Goal: Navigation & Orientation: Find specific page/section

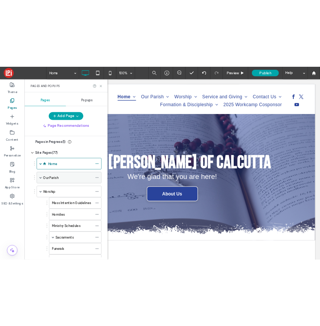
scroll to position [4, 0]
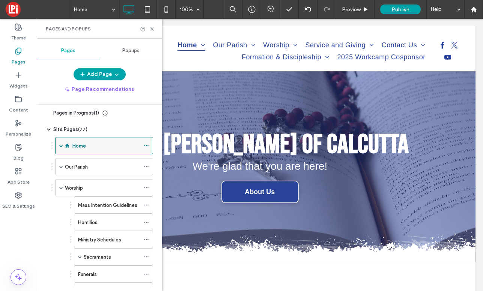
click at [60, 144] on span at bounding box center [61, 146] width 4 height 4
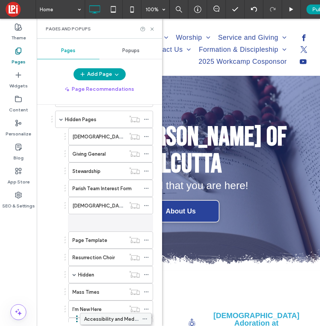
scroll to position [778, 0]
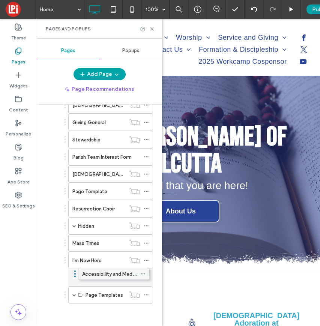
drag, startPoint x: 105, startPoint y: 182, endPoint x: 101, endPoint y: 276, distance: 94.2
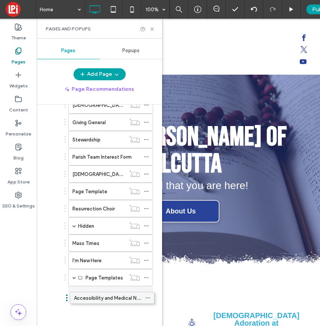
drag, startPoint x: 106, startPoint y: 274, endPoint x: 107, endPoint y: 292, distance: 18.1
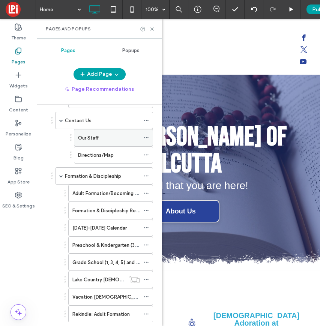
scroll to position [440, 0]
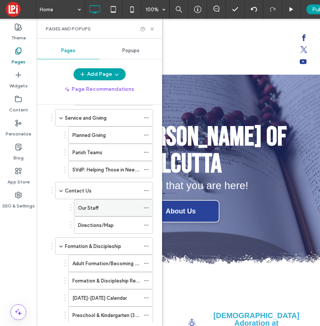
click at [104, 210] on div "Our Staff" at bounding box center [109, 208] width 62 height 8
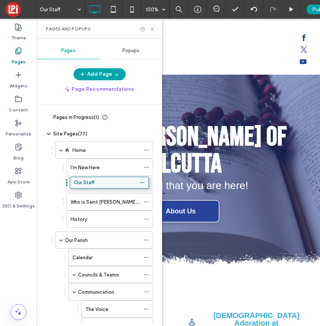
drag, startPoint x: 113, startPoint y: 219, endPoint x: 109, endPoint y: 181, distance: 38.1
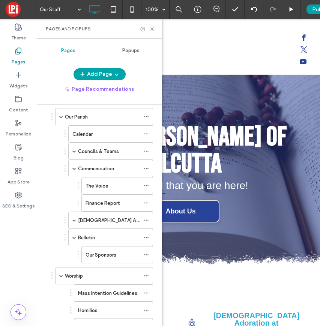
scroll to position [127, 0]
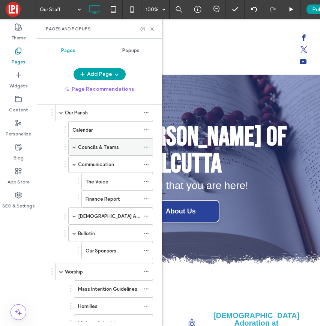
click at [73, 147] on span at bounding box center [74, 147] width 4 height 4
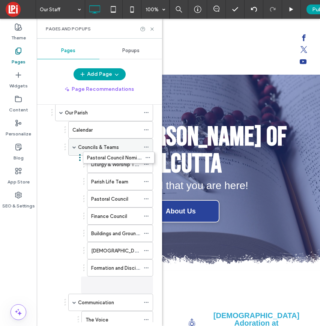
drag, startPoint x: 121, startPoint y: 195, endPoint x: 123, endPoint y: 153, distance: 41.3
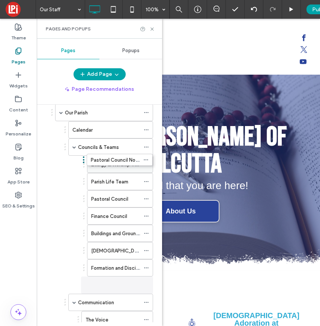
drag, startPoint x: 127, startPoint y: 280, endPoint x: 128, endPoint y: 158, distance: 122.2
click at [128, 158] on div "Liturgy & Worship Team" at bounding box center [115, 164] width 49 height 16
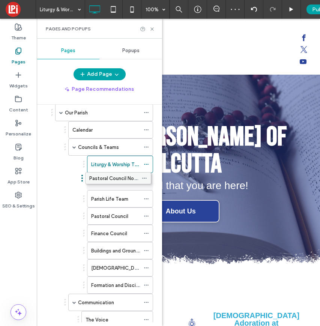
drag, startPoint x: 124, startPoint y: 283, endPoint x: 122, endPoint y: 175, distance: 108.0
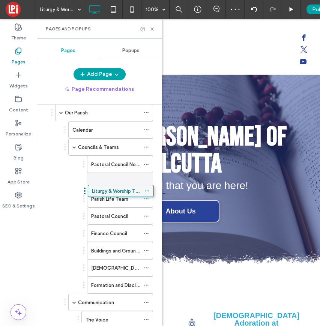
drag, startPoint x: 126, startPoint y: 162, endPoint x: 127, endPoint y: 188, distance: 25.9
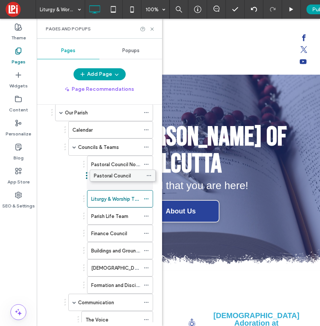
drag, startPoint x: 112, startPoint y: 212, endPoint x: 115, endPoint y: 171, distance: 41.7
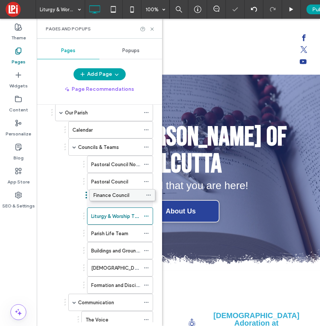
drag, startPoint x: 111, startPoint y: 231, endPoint x: 113, endPoint y: 192, distance: 39.4
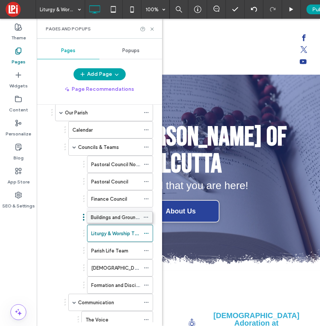
drag, startPoint x: 114, startPoint y: 250, endPoint x: 114, endPoint y: 215, distance: 34.5
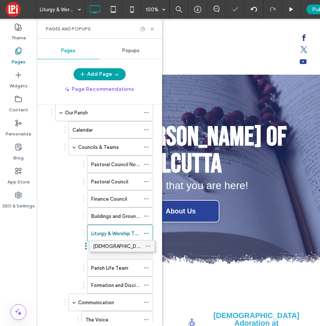
drag, startPoint x: 111, startPoint y: 252, endPoint x: 113, endPoint y: 246, distance: 5.9
drag, startPoint x: 106, startPoint y: 286, endPoint x: 104, endPoint y: 247, distance: 38.3
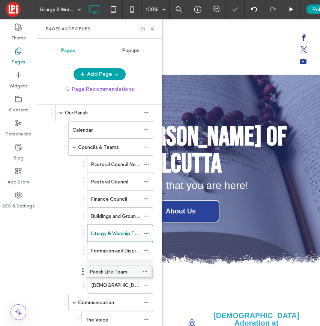
drag, startPoint x: 109, startPoint y: 286, endPoint x: 108, endPoint y: 271, distance: 14.7
click at [107, 282] on label "[DEMOGRAPHIC_DATA] Mission Team" at bounding box center [134, 285] width 86 height 13
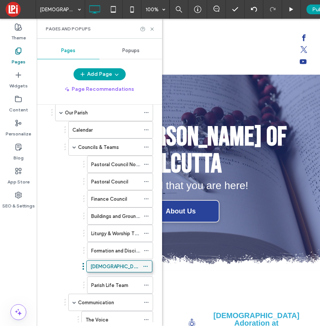
drag, startPoint x: 106, startPoint y: 282, endPoint x: 105, endPoint y: 262, distance: 19.9
click at [104, 270] on label "[DEMOGRAPHIC_DATA] Mission Team" at bounding box center [134, 267] width 86 height 13
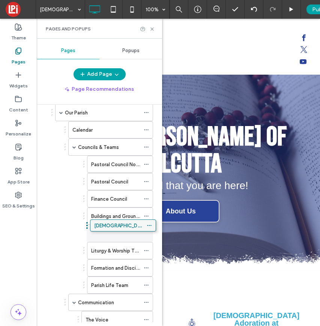
drag, startPoint x: 112, startPoint y: 264, endPoint x: 114, endPoint y: 224, distance: 40.2
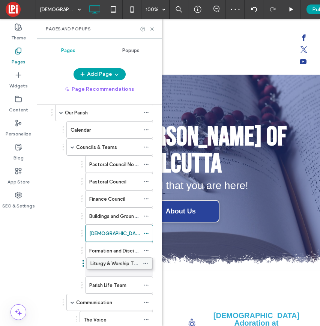
drag, startPoint x: 117, startPoint y: 250, endPoint x: 116, endPoint y: 264, distance: 13.9
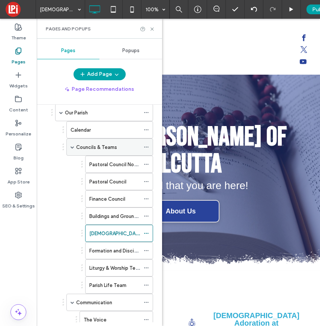
click at [73, 147] on span at bounding box center [72, 147] width 4 height 4
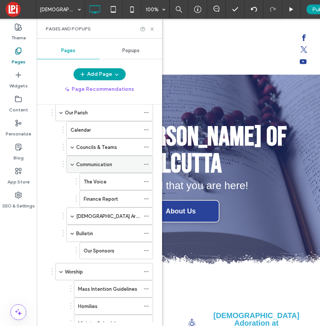
click at [71, 164] on span at bounding box center [72, 164] width 4 height 4
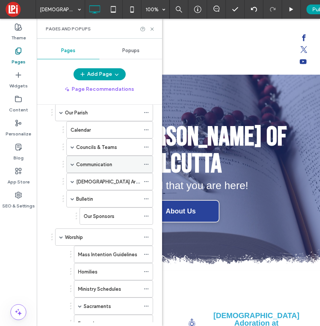
click at [72, 164] on span at bounding box center [72, 164] width 4 height 4
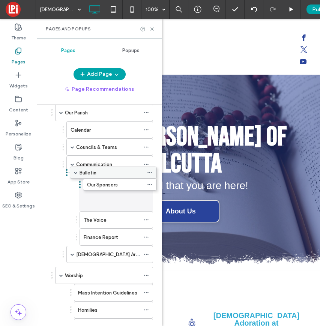
drag, startPoint x: 96, startPoint y: 229, endPoint x: 99, endPoint y: 168, distance: 61.2
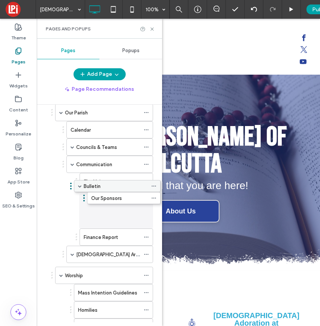
drag, startPoint x: 103, startPoint y: 236, endPoint x: 110, endPoint y: 195, distance: 41.9
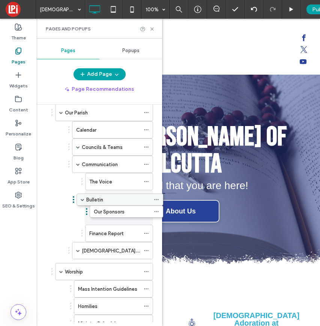
drag, startPoint x: 99, startPoint y: 232, endPoint x: 109, endPoint y: 198, distance: 36.3
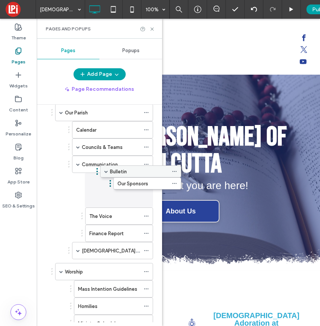
drag, startPoint x: 95, startPoint y: 232, endPoint x: 126, endPoint y: 172, distance: 67.7
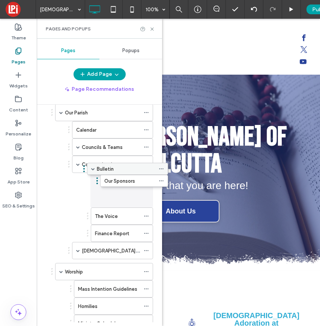
drag, startPoint x: 101, startPoint y: 233, endPoint x: 116, endPoint y: 168, distance: 67.3
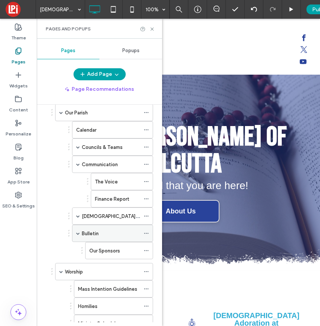
click at [79, 235] on span at bounding box center [78, 233] width 4 height 16
click at [77, 233] on span at bounding box center [78, 233] width 4 height 4
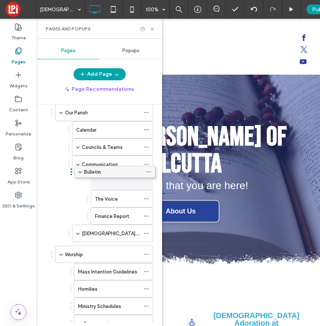
drag, startPoint x: 87, startPoint y: 232, endPoint x: 89, endPoint y: 170, distance: 62.7
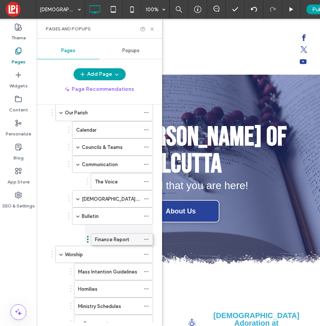
drag, startPoint x: 104, startPoint y: 197, endPoint x: 104, endPoint y: 236, distance: 39.4
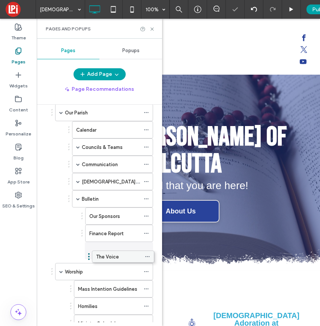
drag, startPoint x: 105, startPoint y: 185, endPoint x: 105, endPoint y: 255, distance: 69.4
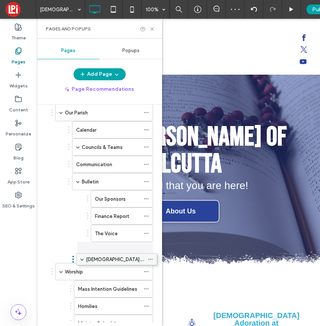
drag, startPoint x: 109, startPoint y: 185, endPoint x: 114, endPoint y: 258, distance: 73.6
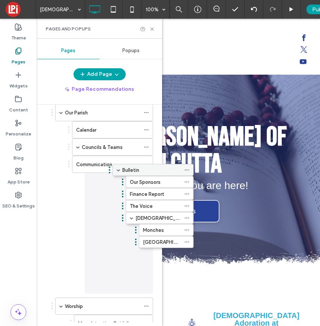
drag, startPoint x: 102, startPoint y: 180, endPoint x: 141, endPoint y: 168, distance: 41.4
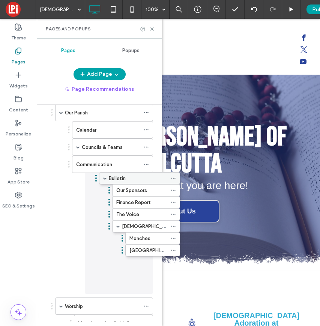
drag, startPoint x: 90, startPoint y: 181, endPoint x: 117, endPoint y: 177, distance: 27.4
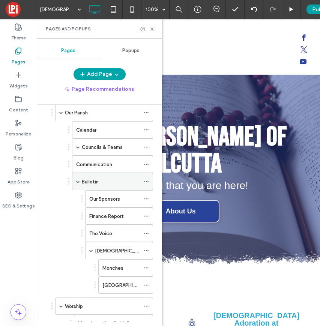
click at [79, 181] on span at bounding box center [78, 182] width 4 height 4
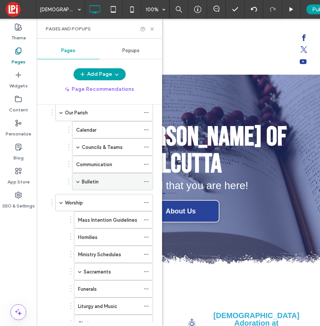
click at [78, 181] on span at bounding box center [78, 182] width 4 height 4
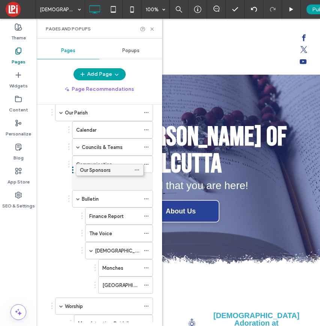
drag, startPoint x: 103, startPoint y: 200, endPoint x: 93, endPoint y: 175, distance: 26.2
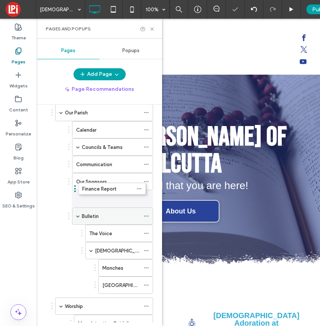
drag, startPoint x: 109, startPoint y: 218, endPoint x: 103, endPoint y: 192, distance: 26.3
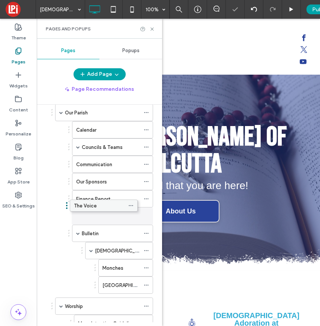
drag, startPoint x: 115, startPoint y: 235, endPoint x: 99, endPoint y: 206, distance: 33.2
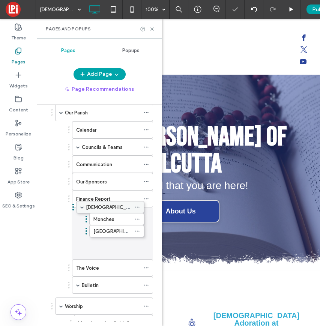
drag, startPoint x: 109, startPoint y: 248, endPoint x: 100, endPoint y: 204, distance: 45.5
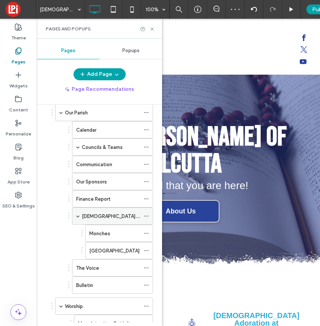
click at [78, 216] on span at bounding box center [78, 216] width 4 height 4
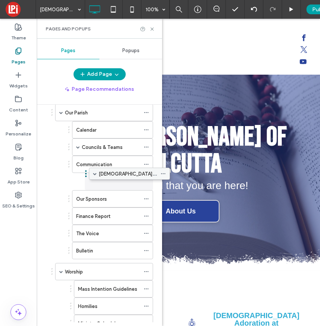
drag, startPoint x: 89, startPoint y: 216, endPoint x: 106, endPoint y: 176, distance: 44.0
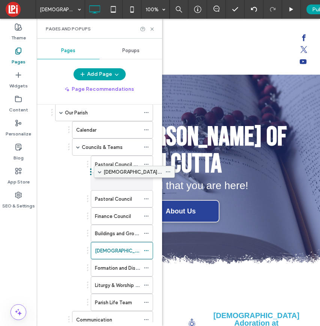
drag, startPoint x: 96, startPoint y: 214, endPoint x: 118, endPoint y: 169, distance: 50.3
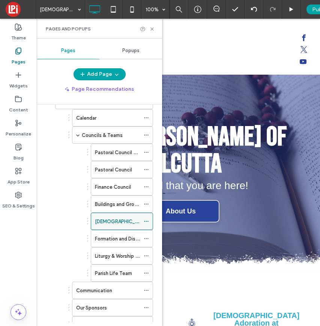
scroll to position [165, 0]
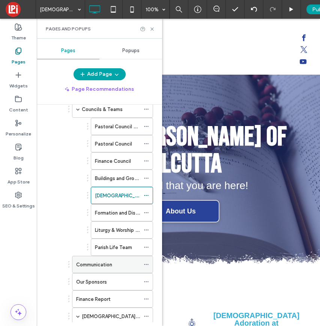
click at [91, 261] on label "Communication" at bounding box center [94, 264] width 36 height 13
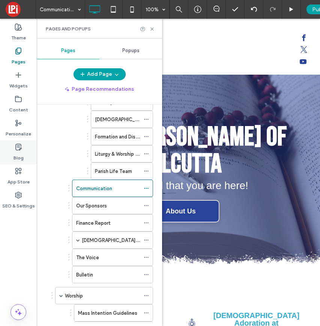
scroll to position [244, 0]
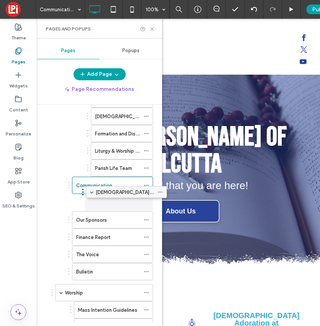
drag, startPoint x: 103, startPoint y: 240, endPoint x: 117, endPoint y: 193, distance: 48.2
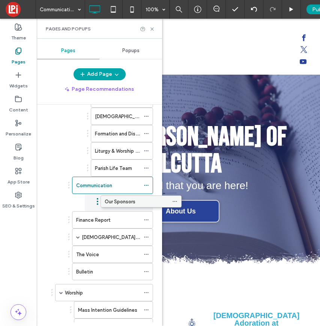
drag, startPoint x: 96, startPoint y: 203, endPoint x: 125, endPoint y: 201, distance: 28.6
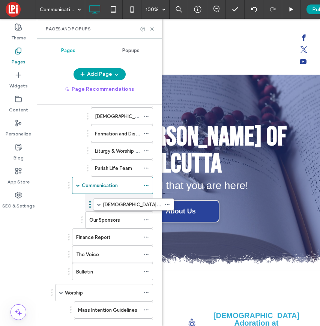
drag, startPoint x: 106, startPoint y: 232, endPoint x: 127, endPoint y: 198, distance: 39.7
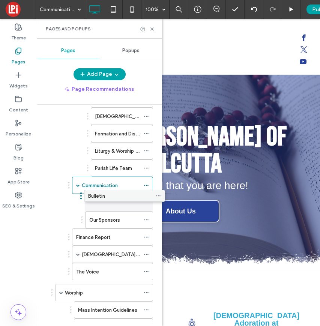
drag, startPoint x: 111, startPoint y: 272, endPoint x: 123, endPoint y: 196, distance: 77.0
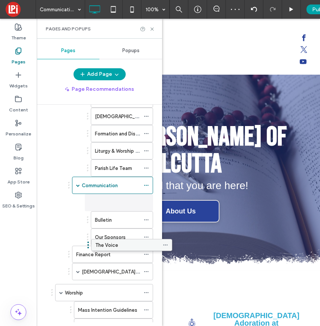
drag, startPoint x: 117, startPoint y: 252, endPoint x: 124, endPoint y: 244, distance: 10.6
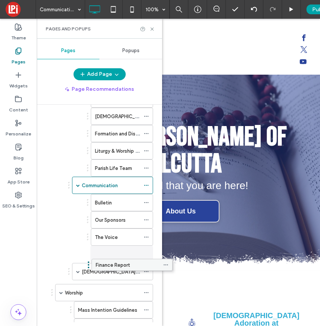
drag, startPoint x: 97, startPoint y: 255, endPoint x: 115, endPoint y: 264, distance: 19.8
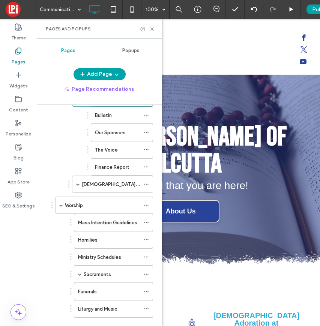
scroll to position [332, 0]
click at [78, 184] on span at bounding box center [78, 184] width 4 height 4
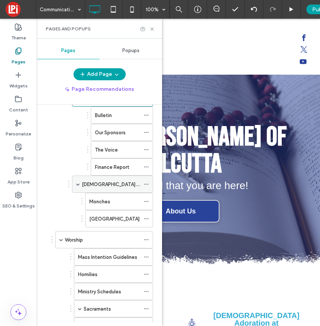
click at [78, 184] on span at bounding box center [78, 184] width 4 height 4
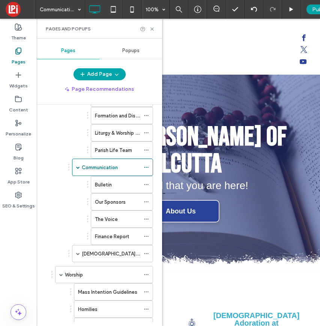
scroll to position [261, 0]
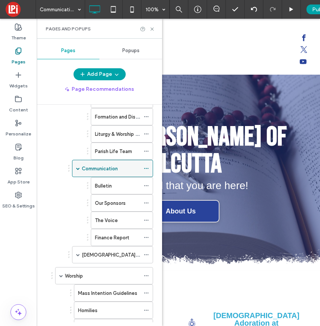
click at [76, 168] on span at bounding box center [78, 168] width 4 height 4
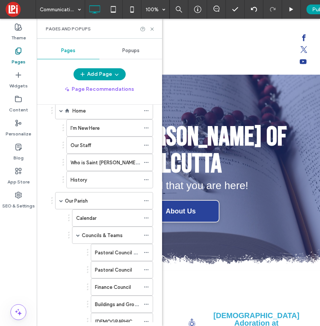
scroll to position [38, 0]
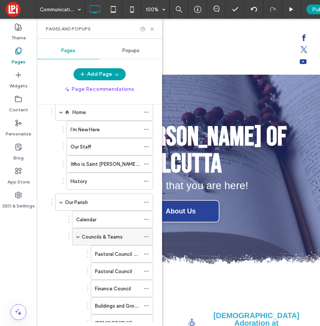
click at [79, 237] on span at bounding box center [78, 237] width 4 height 4
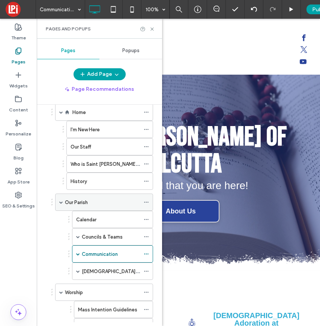
click at [61, 202] on span at bounding box center [61, 202] width 4 height 4
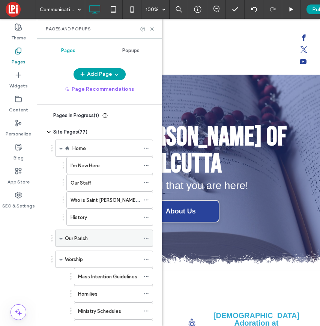
scroll to position [0, 0]
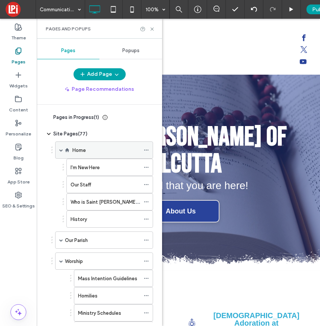
click at [60, 148] on span at bounding box center [61, 150] width 4 height 4
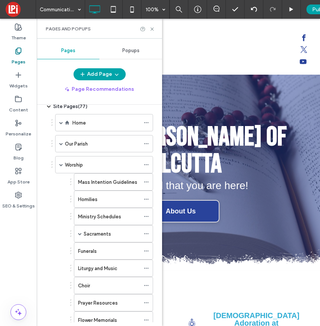
scroll to position [94, 0]
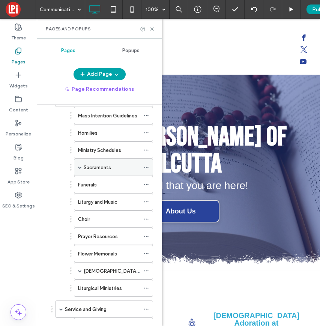
click at [79, 168] on span at bounding box center [80, 167] width 4 height 4
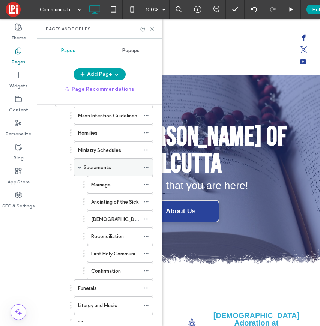
click at [79, 168] on span at bounding box center [80, 167] width 4 height 4
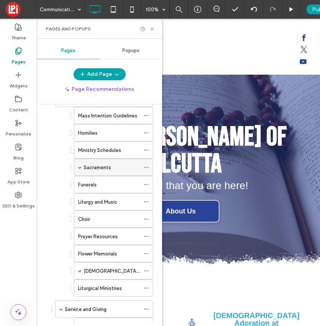
click at [80, 168] on span at bounding box center [80, 167] width 4 height 4
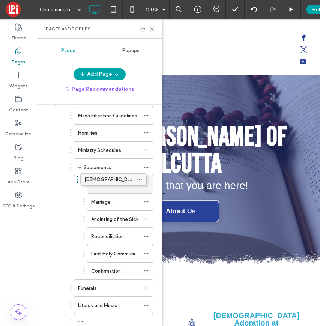
drag, startPoint x: 116, startPoint y: 205, endPoint x: 114, endPoint y: 175, distance: 29.4
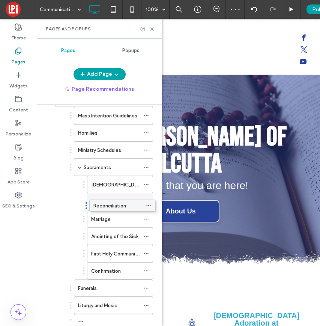
drag, startPoint x: 112, startPoint y: 239, endPoint x: 114, endPoint y: 208, distance: 31.6
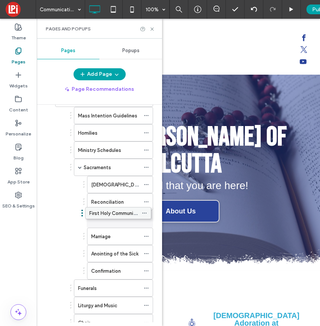
drag, startPoint x: 109, startPoint y: 250, endPoint x: 108, endPoint y: 209, distance: 41.3
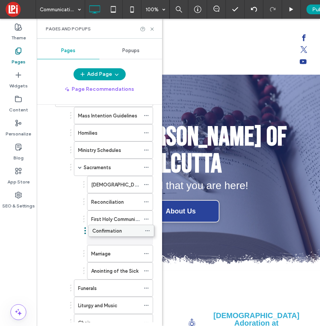
drag, startPoint x: 108, startPoint y: 269, endPoint x: 109, endPoint y: 230, distance: 39.4
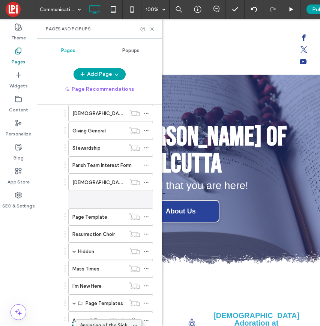
scroll to position [709, 0]
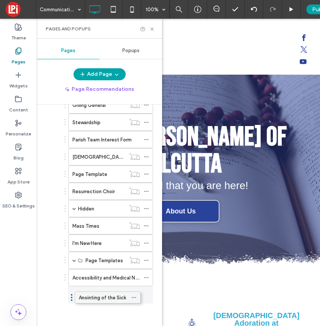
drag, startPoint x: 105, startPoint y: 267, endPoint x: 92, endPoint y: 292, distance: 28.3
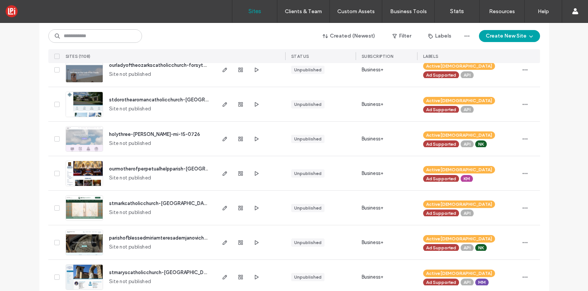
scroll to position [62, 0]
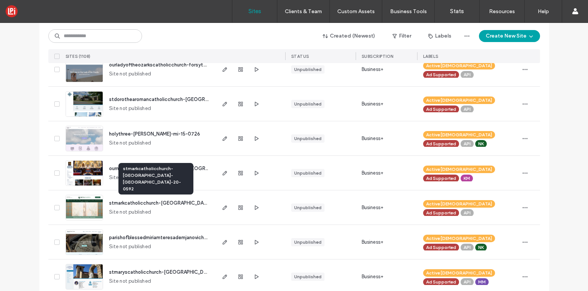
click at [126, 203] on span "stmarkcatholicchurch-eddyville-ky-20-0592" at bounding box center [198, 203] width 178 height 6
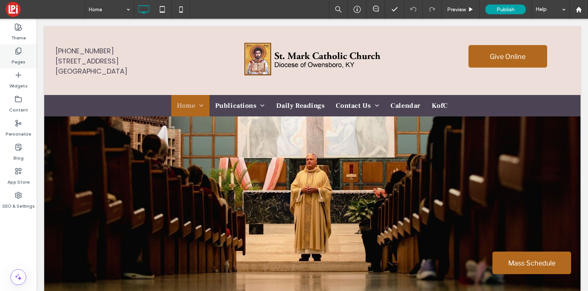
click at [13, 56] on label "Pages" at bounding box center [19, 60] width 14 height 10
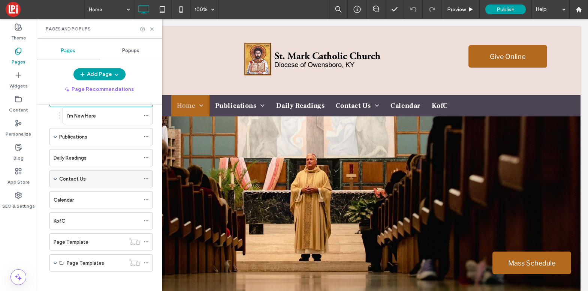
scroll to position [31, 0]
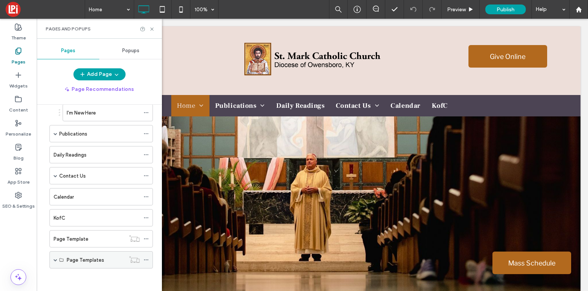
click at [56, 260] on span at bounding box center [56, 260] width 4 height 4
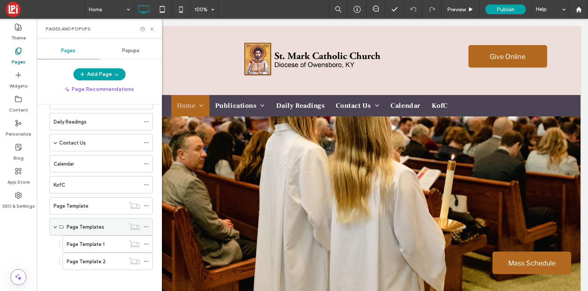
scroll to position [65, 0]
click at [55, 225] on span at bounding box center [56, 225] width 4 height 4
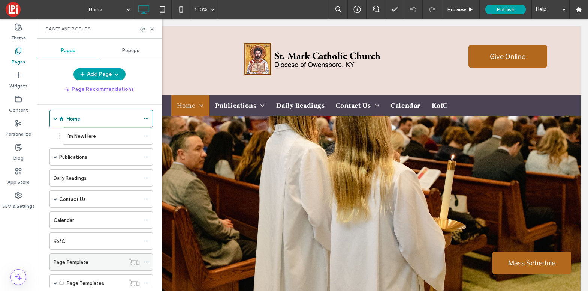
scroll to position [4, 0]
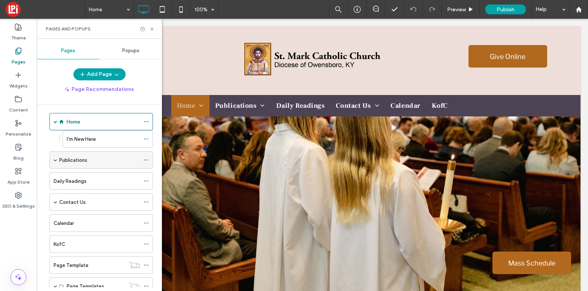
click at [56, 159] on span at bounding box center [56, 160] width 4 height 4
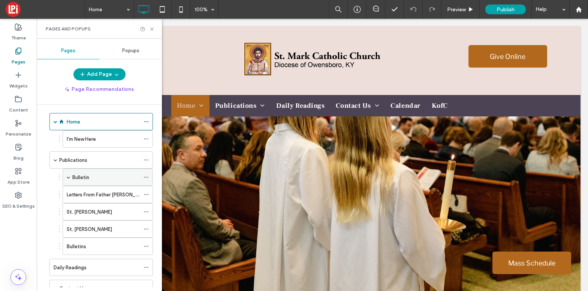
click at [102, 178] on div "Bulletin" at bounding box center [105, 177] width 67 height 8
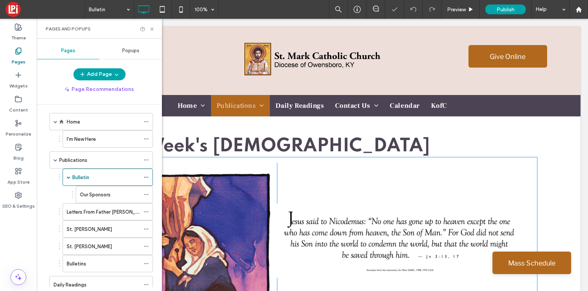
scroll to position [473, 0]
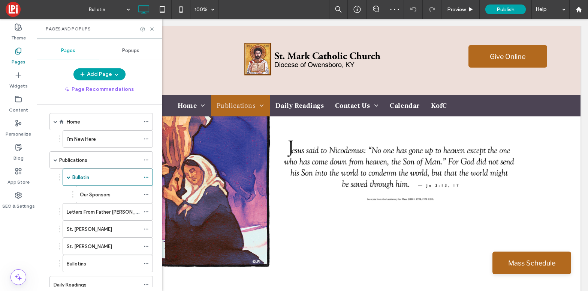
click at [109, 264] on div "Bulletins" at bounding box center [103, 263] width 73 height 8
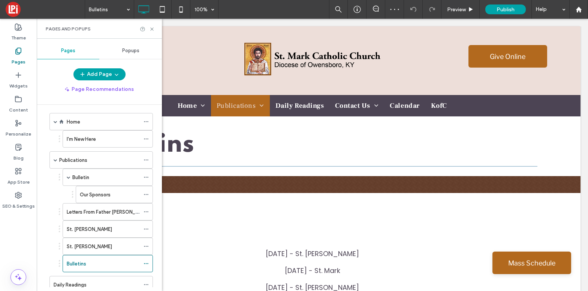
scroll to position [0, 0]
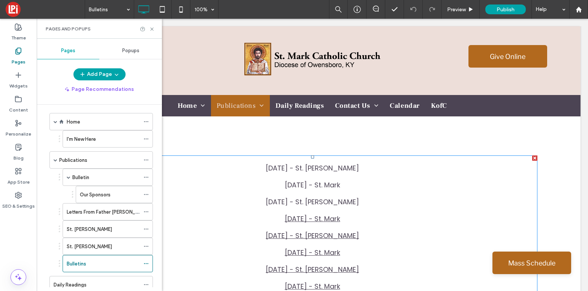
scroll to position [75, 0]
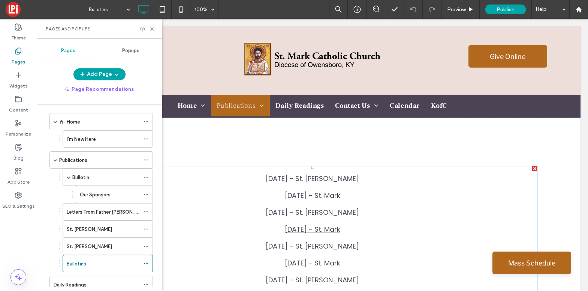
click at [294, 228] on link "August 31, 2025 - St. Mark" at bounding box center [312, 228] width 55 height 9
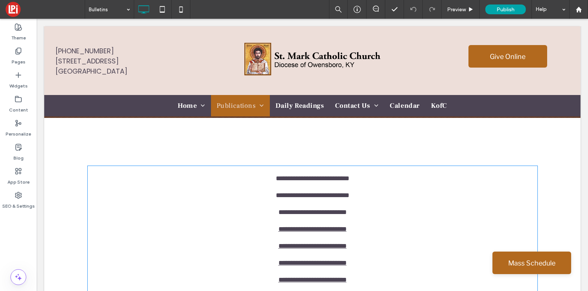
type input "*******"
type input "**"
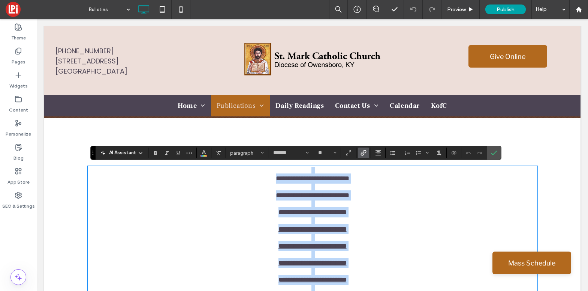
click at [325, 231] on link "**********" at bounding box center [313, 228] width 68 height 7
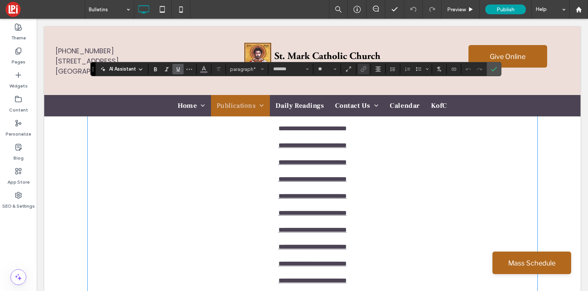
scroll to position [91, 0]
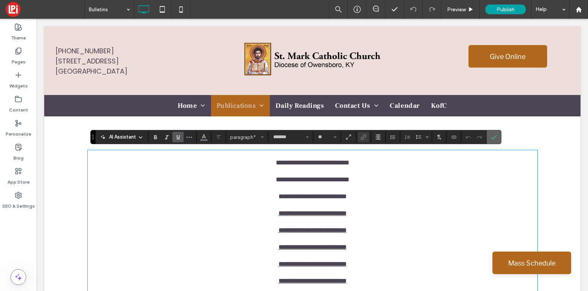
click at [490, 140] on label "Confirm" at bounding box center [494, 136] width 11 height 13
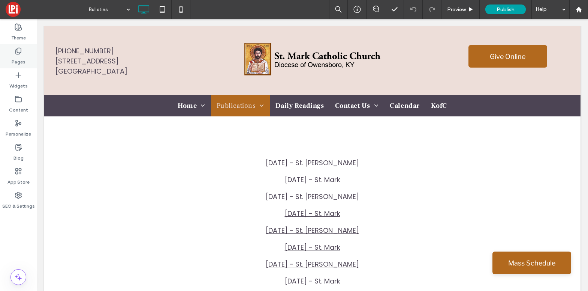
click at [18, 62] on label "Pages" at bounding box center [19, 60] width 14 height 10
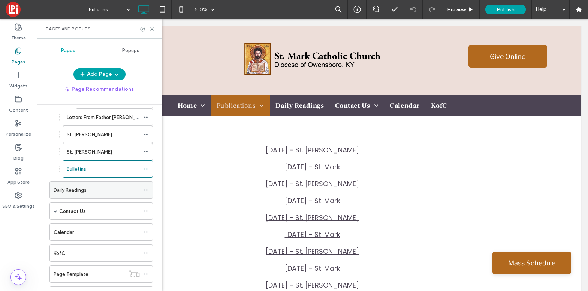
scroll to position [0, 0]
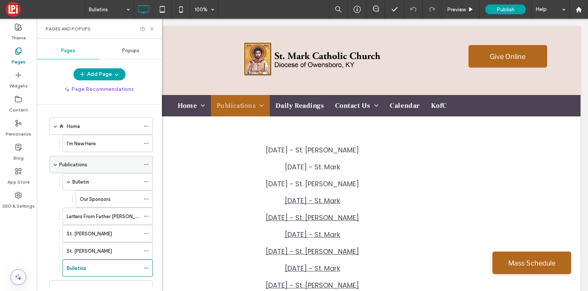
click at [55, 163] on span at bounding box center [56, 164] width 4 height 4
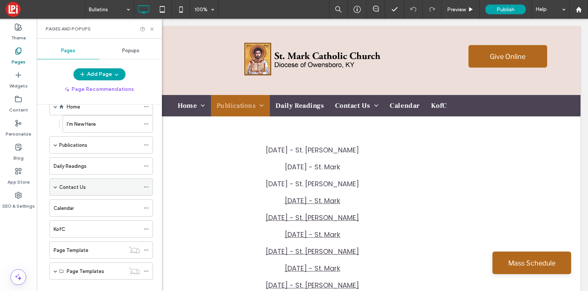
scroll to position [31, 0]
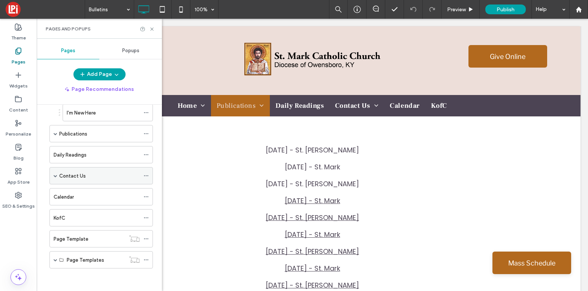
click at [58, 177] on div "Contact Us" at bounding box center [100, 175] width 103 height 17
click at [55, 175] on span at bounding box center [56, 176] width 4 height 4
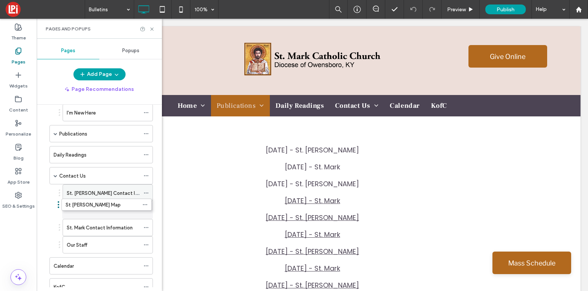
drag, startPoint x: 117, startPoint y: 222, endPoint x: 116, endPoint y: 198, distance: 24.0
drag, startPoint x: 116, startPoint y: 228, endPoint x: 116, endPoint y: 185, distance: 43.1
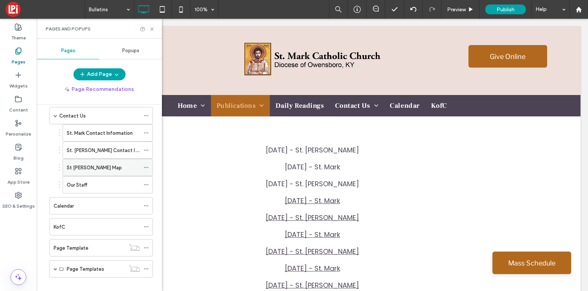
scroll to position [100, 0]
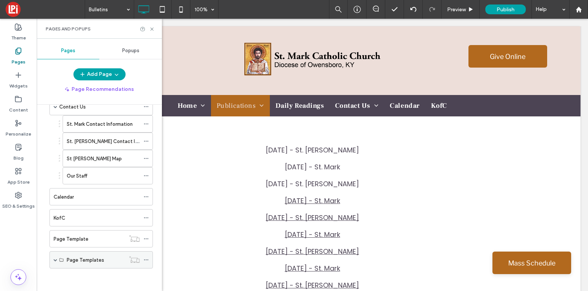
click at [53, 258] on div "Page Templates" at bounding box center [100, 259] width 103 height 17
click at [57, 259] on span at bounding box center [56, 260] width 4 height 4
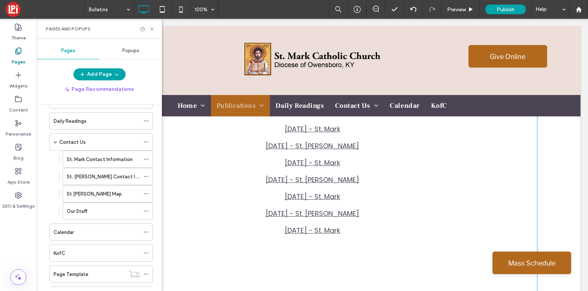
scroll to position [232, 0]
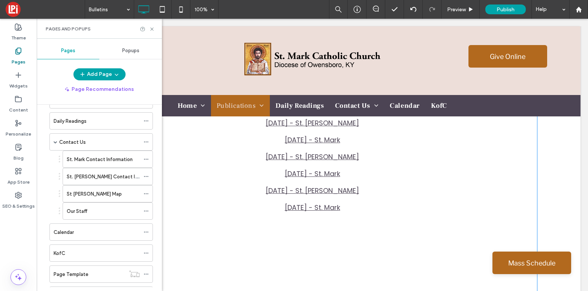
click at [312, 188] on link "August 03, 2025 - St. Paul" at bounding box center [312, 190] width 93 height 9
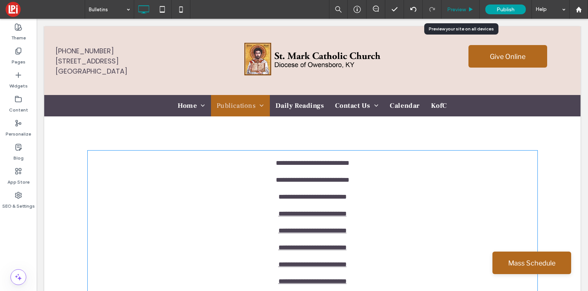
click at [458, 10] on span "Preview" at bounding box center [456, 9] width 19 height 6
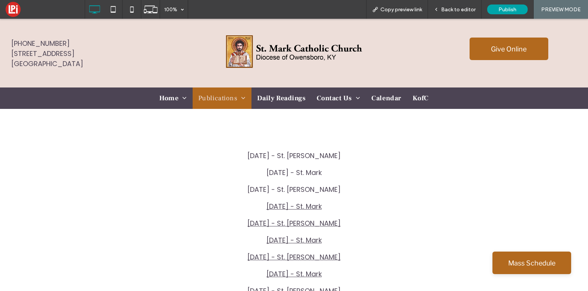
click at [318, 206] on link "August 31, 2025 - St. Mark" at bounding box center [294, 205] width 55 height 9
click at [303, 237] on link "August 24, 2025 - St. Mark" at bounding box center [294, 239] width 55 height 9
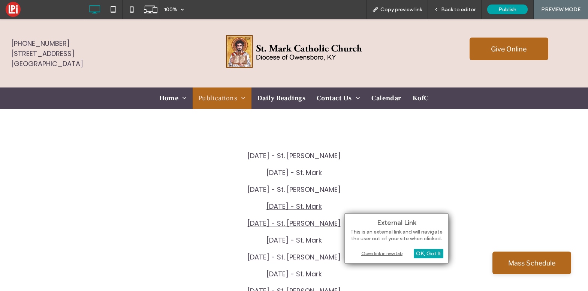
click at [396, 172] on p "September 7, 2025 - St. Mark" at bounding box center [294, 172] width 450 height 10
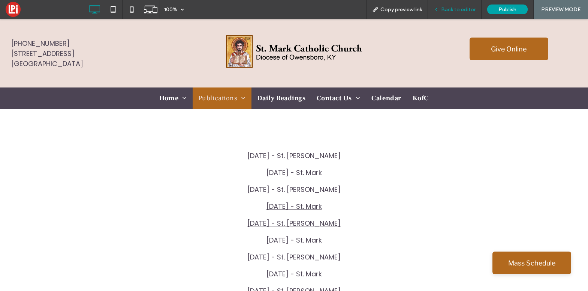
click at [454, 9] on span "Back to editor" at bounding box center [458, 9] width 34 height 6
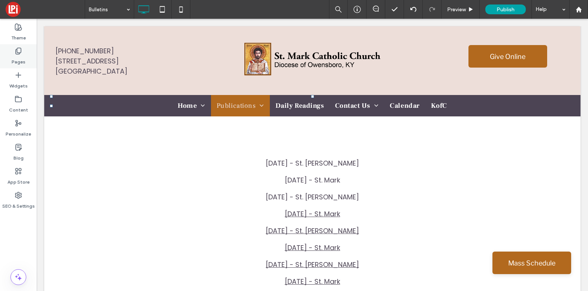
click at [23, 58] on label "Pages" at bounding box center [19, 60] width 14 height 10
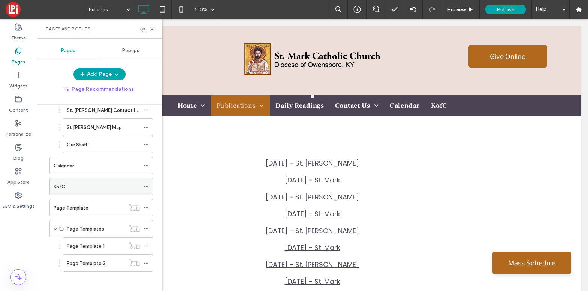
scroll to position [134, 0]
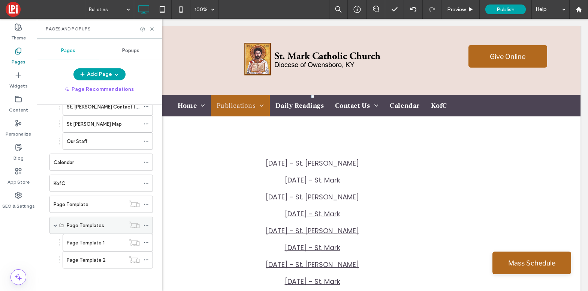
click at [54, 227] on span at bounding box center [56, 225] width 4 height 16
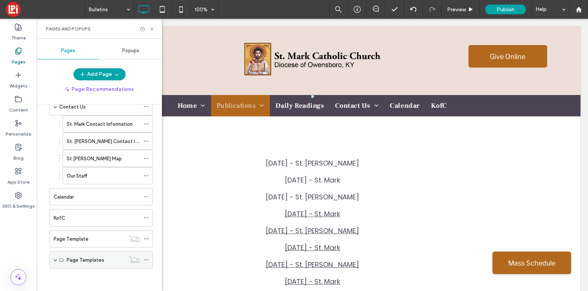
scroll to position [100, 0]
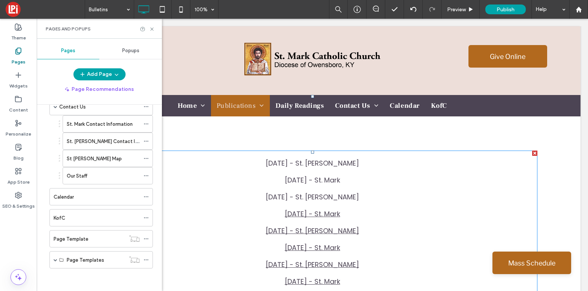
click at [220, 192] on p "August 31, 2025 - St. Paul" at bounding box center [313, 197] width 450 height 10
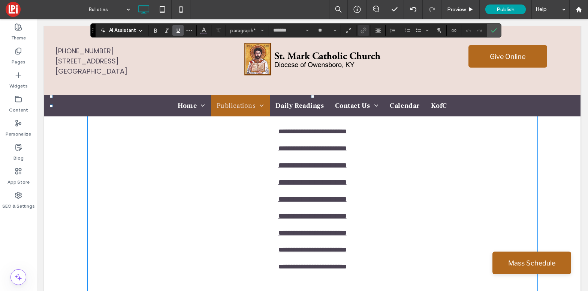
scroll to position [0, 0]
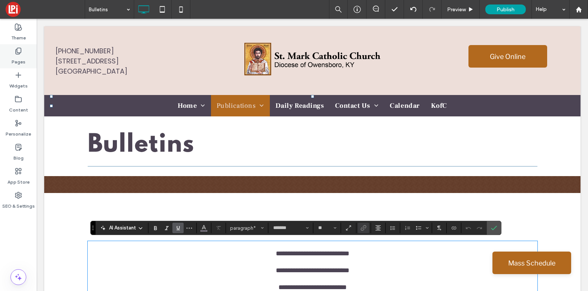
click at [16, 60] on label "Pages" at bounding box center [19, 60] width 14 height 10
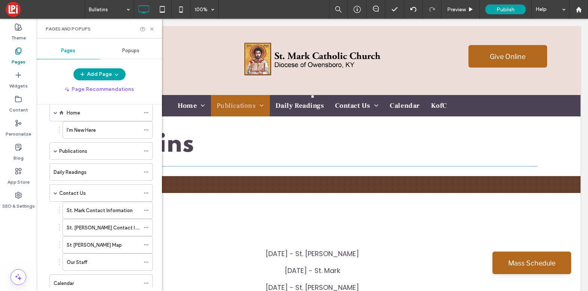
scroll to position [14, 0]
click at [55, 191] on span at bounding box center [56, 192] width 4 height 4
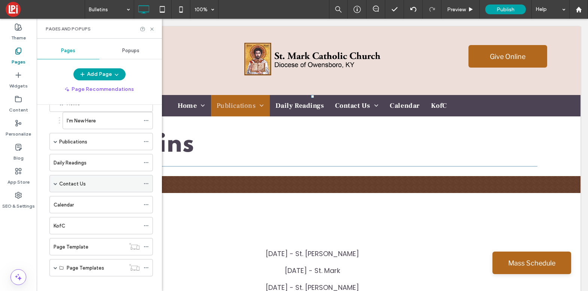
scroll to position [31, 0]
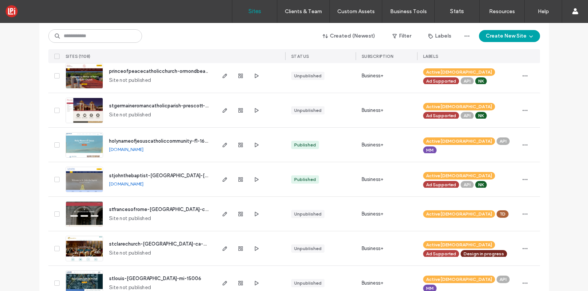
scroll to position [823, 0]
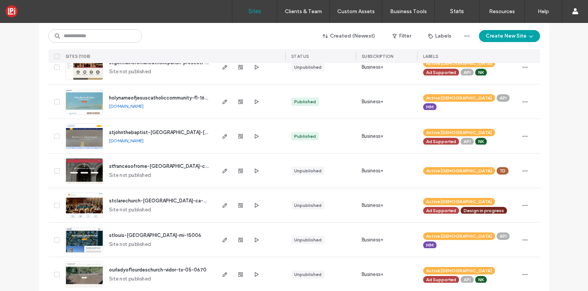
click at [140, 99] on span "holynameofjesuscatholiccommunity-fl-16-0406" at bounding box center [164, 98] width 111 height 6
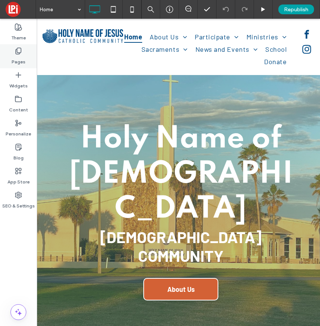
click at [12, 61] on label "Pages" at bounding box center [19, 60] width 14 height 10
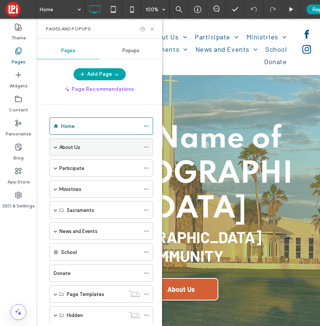
click at [52, 147] on div "About Us" at bounding box center [100, 146] width 103 height 17
click at [55, 145] on span at bounding box center [56, 147] width 4 height 4
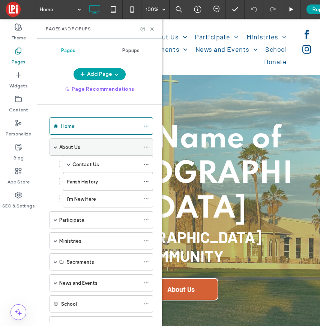
click at [55, 145] on span at bounding box center [56, 147] width 4 height 4
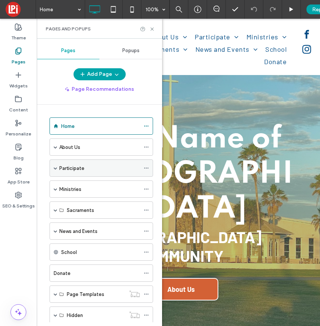
click at [54, 166] on span at bounding box center [56, 168] width 4 height 4
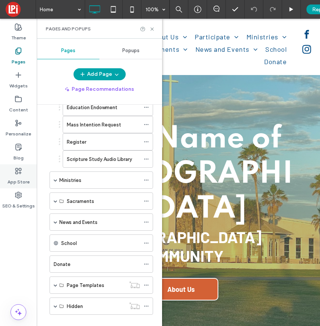
scroll to position [158, 0]
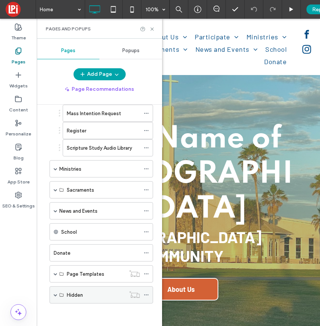
click at [55, 290] on span at bounding box center [56, 295] width 4 height 4
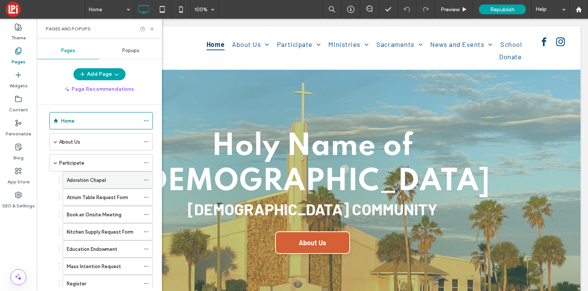
scroll to position [4, 0]
click at [51, 164] on div "Participate" at bounding box center [100, 163] width 103 height 17
click at [55, 163] on span at bounding box center [56, 164] width 4 height 4
